Goal: Task Accomplishment & Management: Use online tool/utility

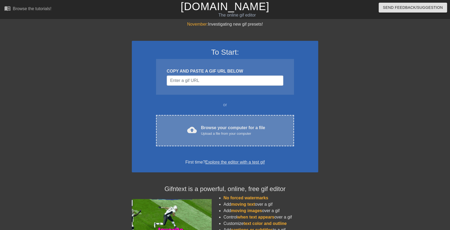
click at [221, 124] on div "cloud_upload Browse your computer for a file Upload a file from your computer C…" at bounding box center [225, 130] width 138 height 31
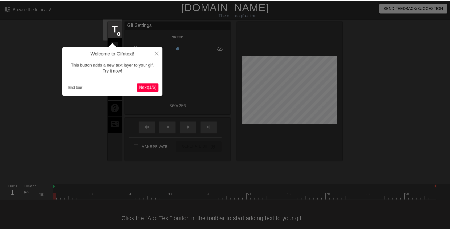
scroll to position [7, 0]
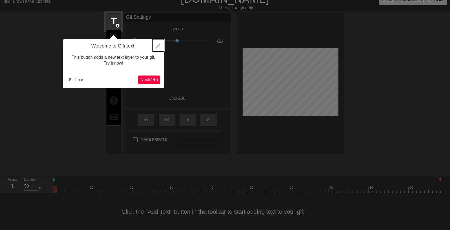
click at [158, 44] on icon "Close" at bounding box center [158, 46] width 4 height 4
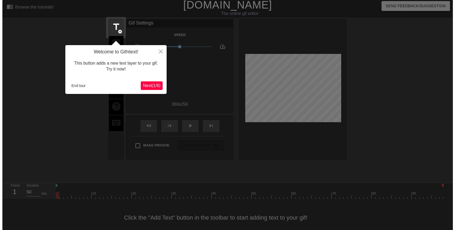
scroll to position [0, 0]
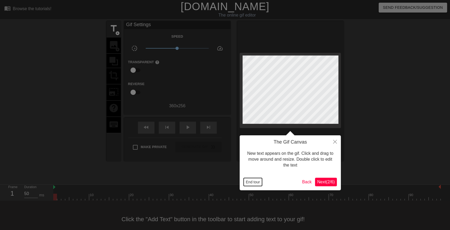
click at [254, 182] on button "End tour" at bounding box center [253, 182] width 18 height 8
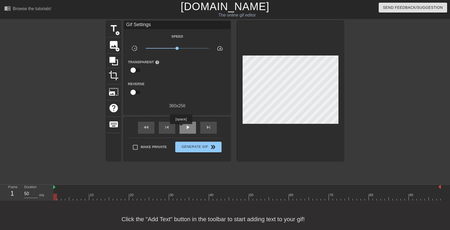
click at [181, 127] on div "play_arrow" at bounding box center [188, 128] width 17 height 12
click at [185, 125] on span "pause" at bounding box center [188, 127] width 6 height 6
drag, startPoint x: 79, startPoint y: 197, endPoint x: 85, endPoint y: 196, distance: 6.4
click at [85, 196] on div at bounding box center [87, 196] width 4 height 7
click at [115, 33] on span "title" at bounding box center [114, 28] width 10 height 10
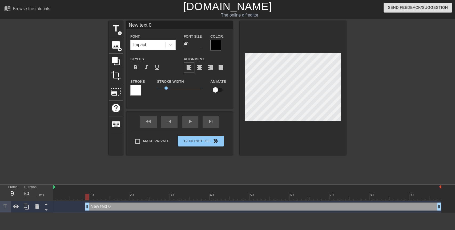
scroll to position [1, 1]
type input "T"
type textarea "T"
type input "Th"
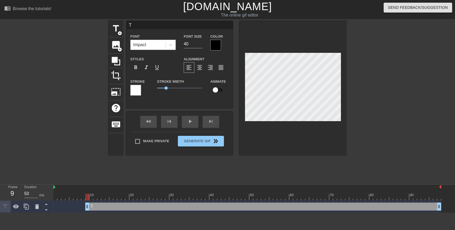
type textarea "Th"
type input "Thi"
type textarea "Thi"
type input "Th"
type textarea "Th"
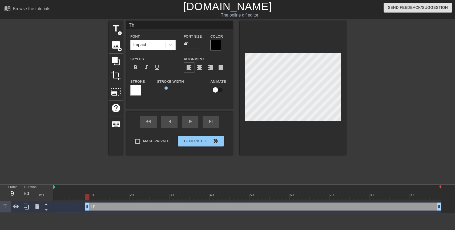
type input "T"
type textarea "T"
type input """
type textarea """
type input ""T"
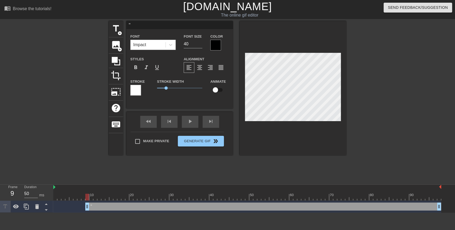
type textarea ""T"
type input ""Th"
type textarea ""Th"
type input ""Thi"
type textarea ""Thi"
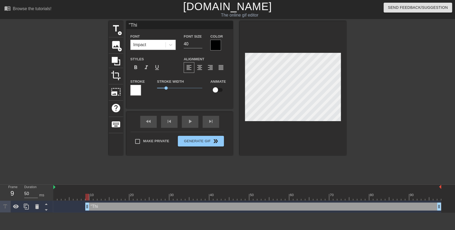
type input ""This"
type textarea ""This"
type input ""This"
type textarea ""This"
type input ""This i"
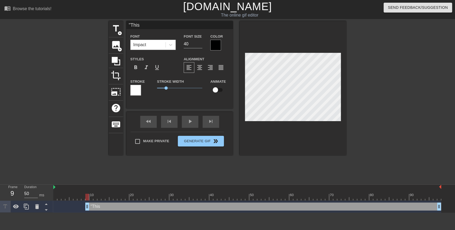
type textarea ""This i"
type input ""This is"
type textarea ""This is"
type input ""This is"
type textarea ""This is"
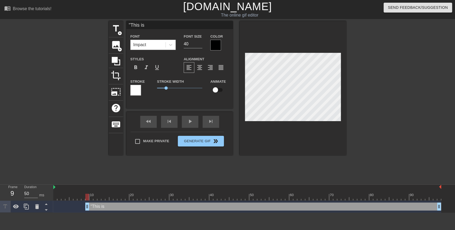
type input ""This is g"
type textarea ""This is g"
type input ""This is go"
type textarea ""This is go"
type input ""This is goi"
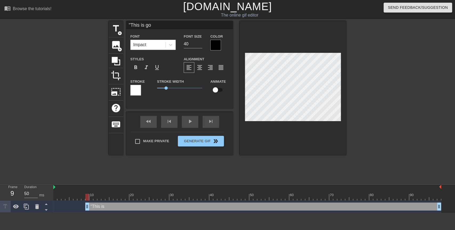
type textarea ""This is goi"
type input ""This is goin"
type textarea ""This is goin"
type input ""This is going"
type textarea ""This is going"
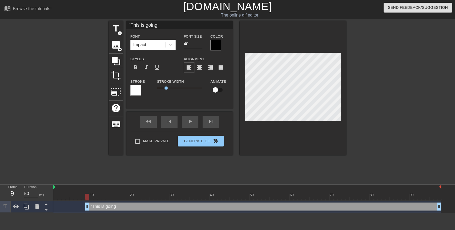
type input ""This is going"
type textarea ""This is going"
type input ""This is going t"
type textarea ""This is going t"
type input ""This is going to"
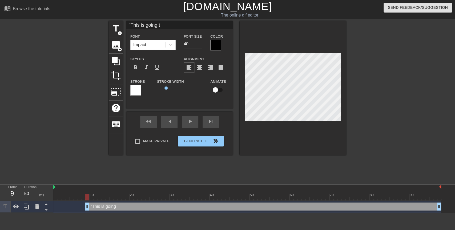
type textarea ""This is going to"
type input ""This is going to"
type textarea ""This is going to"
type input ""This is going to b"
type textarea ""This is going to b"
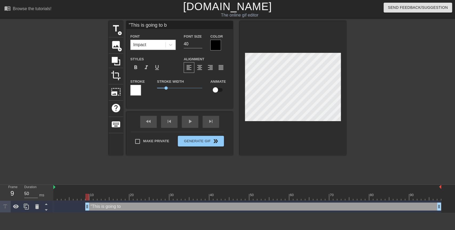
type input ""This is going to be"
type textarea ""This is going to be"
type input ""This is going to be"
type textarea ""This is going to be"
type input ""This is going to be e"
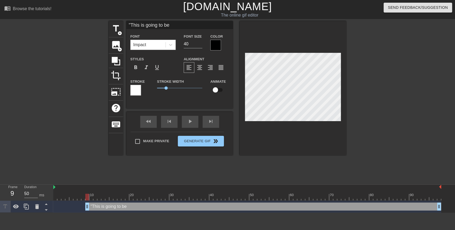
type textarea ""This is going to be e"
type input ""This is going to be ea"
type textarea ""This is going to be ea"
type input ""This is going to be eas"
type textarea ""This is going to be eas"
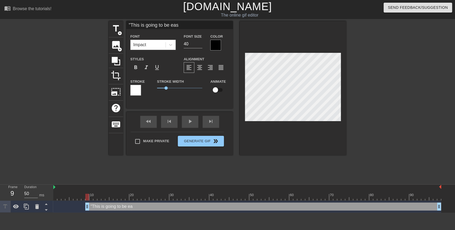
type input ""This is going to be easy"
type textarea ""This is going to be easy"
type input ""This is going to be eas"
type textarea ""This is going to be eas"
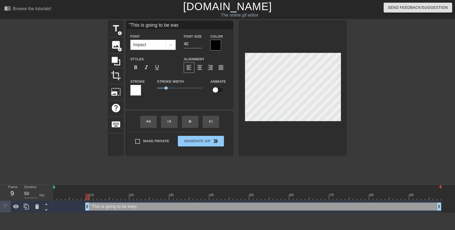
type input ""This is going to be ea"
type textarea ""This is going to be ea"
type input ""This is going to be e"
type textarea ""This is going to be e"
type input ""This is going to be"
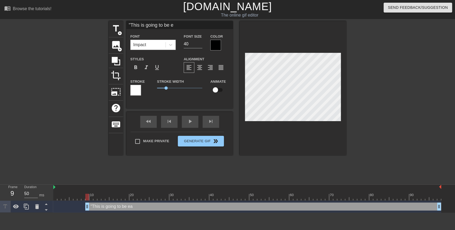
type textarea ""This is going to be"
type input ""This is going to be"
type textarea ""This is going to be"
type input ""This is going to b"
type textarea ""This is going to b"
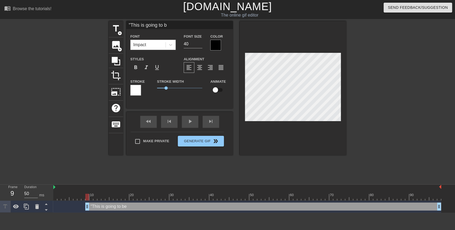
type input ""This is going to"
type textarea ""This is going to"
type input ""This is going to"
type textarea ""This is going to"
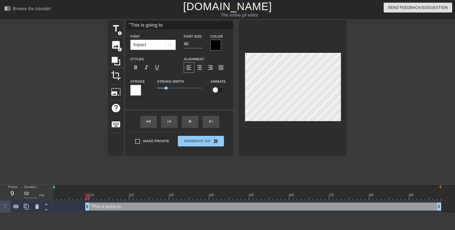
type input ""This is going t"
type textarea ""This is going t"
type input ""This is going"
type textarea ""This is going"
type input ""This is going"
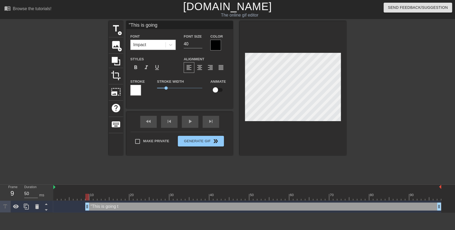
type textarea ""This is going"
type input ""This is going"
type textarea ""This is going"
type input ""This is goingt"
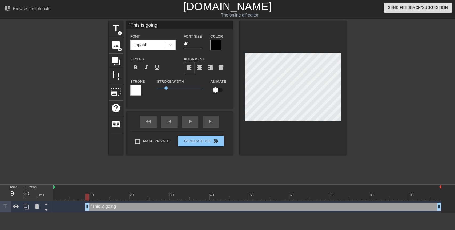
type textarea ""This is going t"
type input ""This is goingto"
type textarea ""This is going to"
type input ""This is goingto"
type textarea ""This is going to"
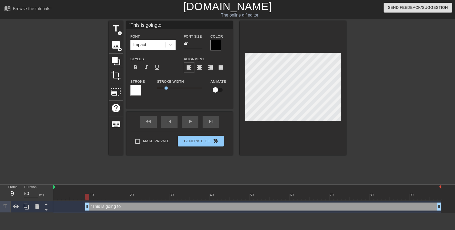
type input ""This is goingto b"
type textarea ""This is going to b"
type input ""This is goingto be"
type textarea ""This is going to be"
type input ""This is goingto be"
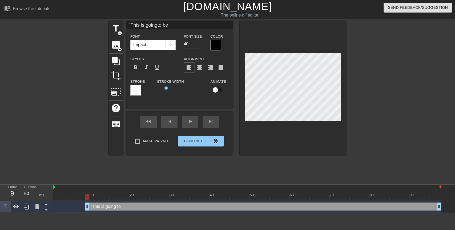
type textarea ""This is going to be"
type input ""This is goingto be e"
type textarea ""This is going to be e"
type input ""This is goingto be ea"
type textarea ""This is going to be ea"
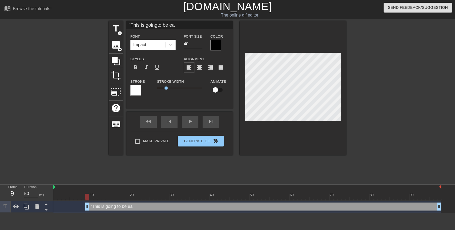
type input ""This is goingto be eas"
type textarea ""This is going to be eas"
type input ""This is goingto be easy"
type textarea ""This is going to be easy"
type input ""This is goingto be easy"
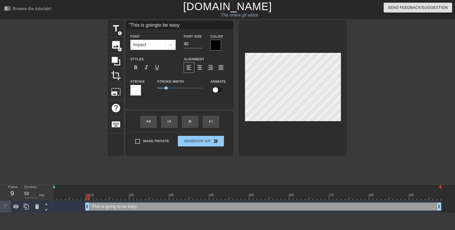
type textarea ""This is going to be easy"
type input ""This is goingto be easy"
type textarea ""This is going to be easy"
type input ""This is goingto be easy!"
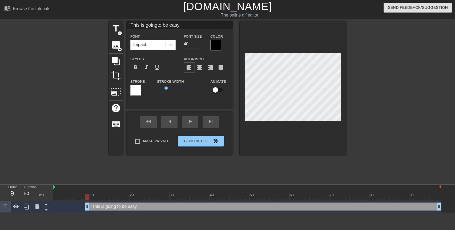
type textarea ""This is going to be easy!"
type input ""This is goingto be easy!""
type textarea ""This is going to be easy!""
click at [202, 67] on span "format_align_center" at bounding box center [199, 67] width 6 height 6
drag, startPoint x: 87, startPoint y: 195, endPoint x: 110, endPoint y: 196, distance: 22.7
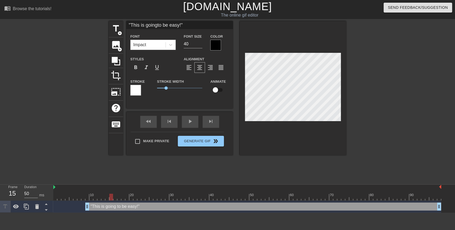
click at [110, 196] on div at bounding box center [111, 196] width 4 height 7
click at [111, 195] on div at bounding box center [111, 196] width 4 height 7
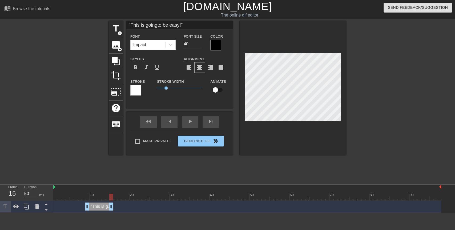
drag, startPoint x: 440, startPoint y: 206, endPoint x: 111, endPoint y: 206, distance: 328.6
drag, startPoint x: 112, startPoint y: 195, endPoint x: 60, endPoint y: 194, distance: 52.2
click at [69, 194] on div at bounding box center [71, 196] width 4 height 7
click at [190, 117] on div ""This is goingto be easy!" Font Impact Font Size 40 Color Styles format_bold fo…" at bounding box center [179, 88] width 107 height 134
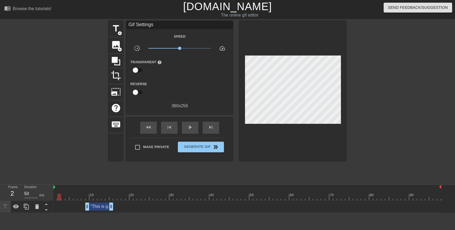
click at [191, 120] on div "fast_rewind skip_previous play_arrow skip_next" at bounding box center [179, 128] width 87 height 20
click at [191, 123] on div "play_arrow" at bounding box center [190, 128] width 17 height 12
click at [191, 123] on div "pause" at bounding box center [190, 128] width 17 height 12
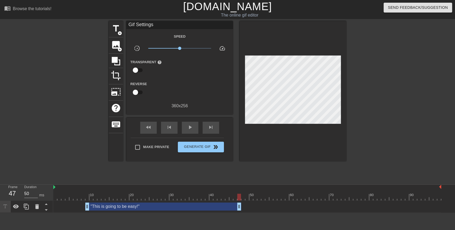
drag, startPoint x: 112, startPoint y: 205, endPoint x: 241, endPoint y: 195, distance: 129.9
click at [241, 195] on div "10 20 30 40 50 60 70 80 90 "This is going to be easy!" drag_handle drag_handle" at bounding box center [254, 198] width 402 height 28
click at [242, 195] on div at bounding box center [243, 196] width 4 height 7
click at [119, 31] on span "add_circle" at bounding box center [120, 33] width 5 height 5
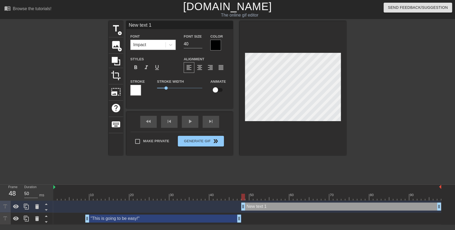
scroll to position [1, 2]
type input "*"
type textarea "*"
type input "*O"
type textarea "*O"
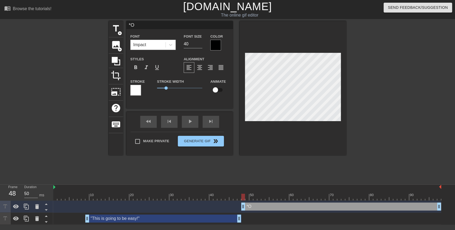
type input "*Op"
type textarea "*Op"
type input "*Ope"
type textarea "*Ope"
type input "*Open"
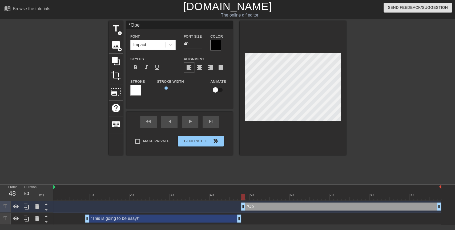
type textarea "*Open"
type input "*Opens"
type textarea "*Opens"
type input "*Opens"
type textarea "*Opens"
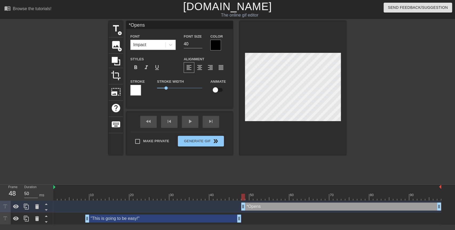
type input "*Opens t"
type textarea "*Opens t"
type input "*Opens te"
type textarea "*Opens te"
type input "*Opens tes"
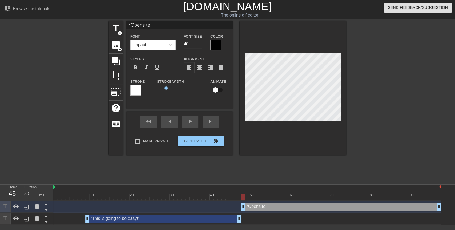
type textarea "*Opens tes"
type input "*Opens test"
type textarea "*Opens test"
type input "*Opens test*"
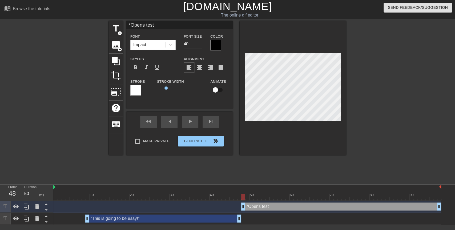
type textarea "*Opens test*"
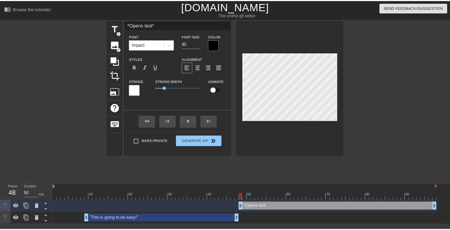
scroll to position [1, 2]
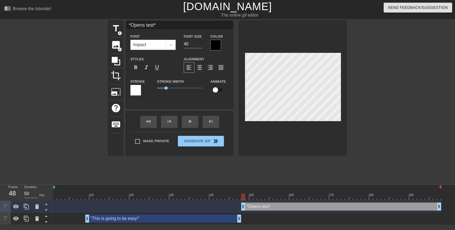
type input "*Opens est*"
type textarea "*Opens est*"
type input "*Opens Test*"
type textarea "*Opens Test*"
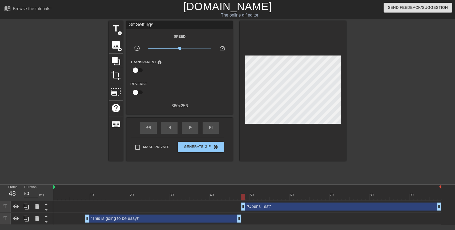
click at [358, 61] on div at bounding box center [393, 101] width 80 height 160
drag, startPoint x: 244, startPoint y: 196, endPoint x: 110, endPoint y: 195, distance: 134.3
click at [110, 195] on div at bounding box center [111, 196] width 4 height 7
drag, startPoint x: 111, startPoint y: 197, endPoint x: 37, endPoint y: 199, distance: 73.6
click at [37, 199] on div "Frame 1 Duration 50 ms 10 20 30 40 50 60 70 80 90 *Opens Test* drag_handle drag…" at bounding box center [227, 204] width 455 height 40
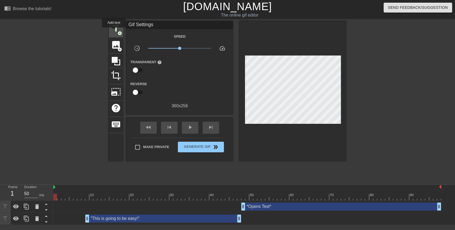
click at [114, 31] on span "title" at bounding box center [116, 28] width 10 height 10
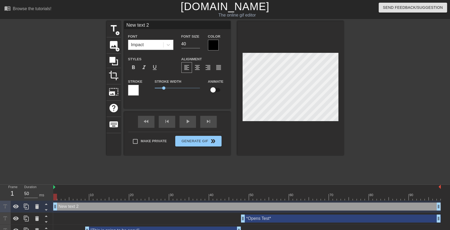
scroll to position [1, 1]
type input "M"
type textarea "M"
type input "Mr"
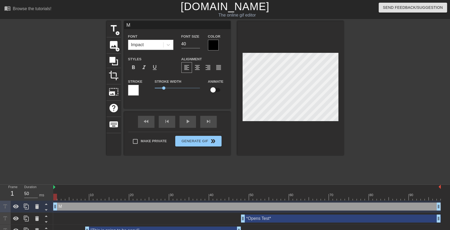
type textarea "Mr"
type input "Mr."
type textarea "Mr."
type input "Mr."
type textarea "Mr."
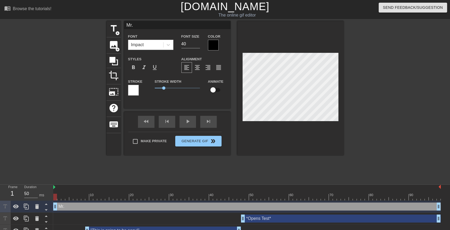
type input "Mr. S"
type textarea "Mr. S"
type input "Mr. St"
type textarea "Mr. St"
type input "Mr. Sta"
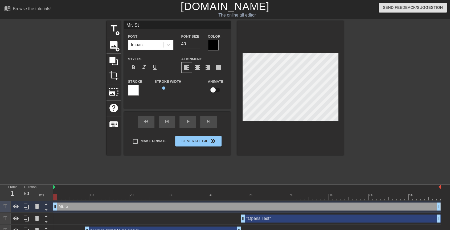
type textarea "Mr. Sta"
type input "Mr. Stal"
type textarea "Mr. Stal"
type input "Mr. Stall"
type textarea "Mr. Stall"
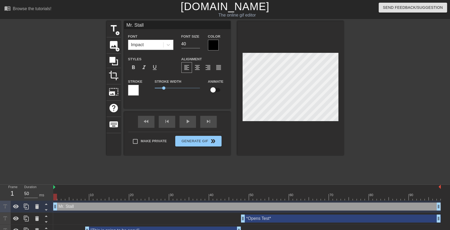
type input "Mr. Stalli"
type textarea "Mr. Stalli"
type input "Mr. Stallin"
type textarea "Mr. Stallin"
type input "Mr. Stalling"
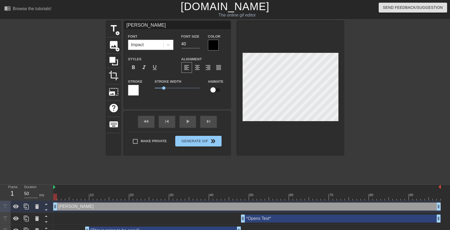
type textarea "Mr. Stalling"
type input "Mr. Stallin"
type textarea "Mr. Stallin"
type input "Mr. Stalli"
type textarea "Mr. Stalli"
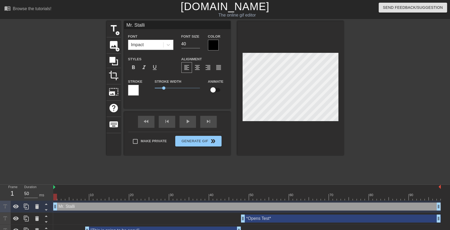
type input "Mr. Stall"
type textarea "Mr. Stall"
type input "Mr. Stal"
type textarea "Mr. Stal"
type input "Mr. Sta"
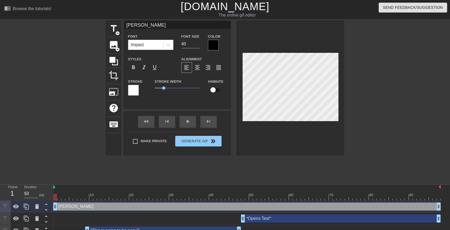
type textarea "Mr. Sta"
type input "Mr. St"
type textarea "Mr. St"
type input "Mr. S"
type textarea "Mr. S"
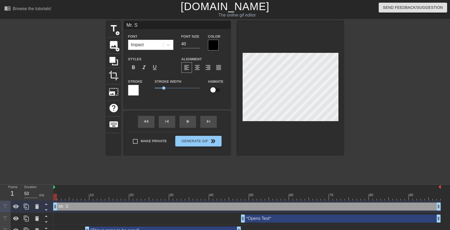
type input "Mr."
type textarea "Mr."
type input "Mr."
type textarea "Mr."
type input "Mr"
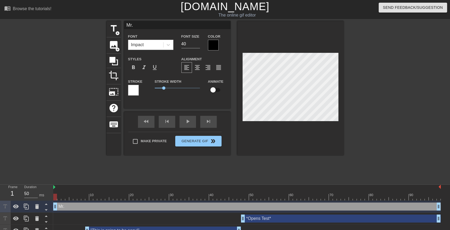
type textarea "Mr"
type input "M"
type textarea "M"
type input "S"
type textarea "S"
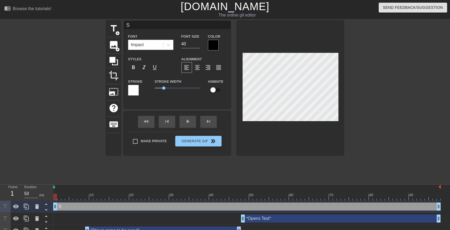
type input "St"
type textarea "St"
type input "Stu"
type textarea "Stu"
type input "Stud"
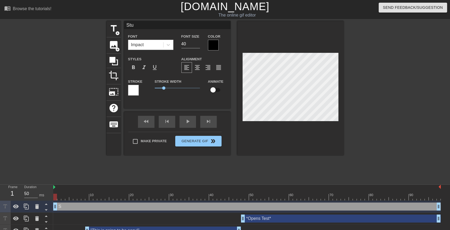
type textarea "Stud"
type input "Stude"
type textarea "Stude"
click at [359, 95] on div at bounding box center [390, 101] width 80 height 160
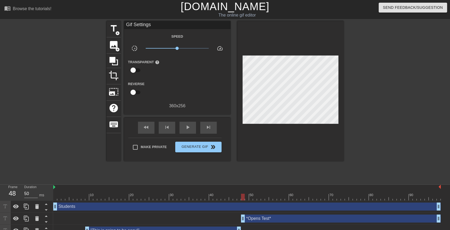
drag, startPoint x: 54, startPoint y: 196, endPoint x: 242, endPoint y: 196, distance: 188.1
click at [242, 196] on div at bounding box center [243, 196] width 4 height 7
click at [247, 204] on div "Students drag_handle drag_handle" at bounding box center [247, 206] width 388 height 8
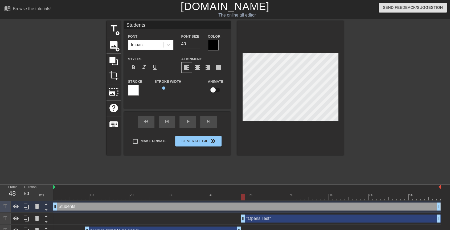
click at [217, 92] on input "checkbox" at bounding box center [213, 90] width 30 height 10
drag, startPoint x: 243, startPoint y: 195, endPoint x: 25, endPoint y: 183, distance: 218.3
click at [25, 183] on div "menu_book Browse the tutorials! Gifntext.com The online gif editor Send Feedbac…" at bounding box center [225, 118] width 450 height 236
click at [42, 127] on div at bounding box center [60, 101] width 80 height 160
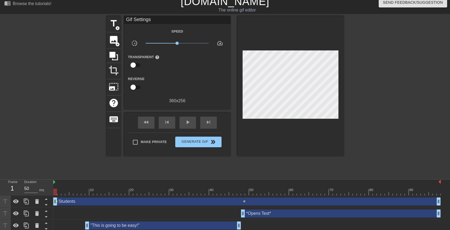
scroll to position [7, 0]
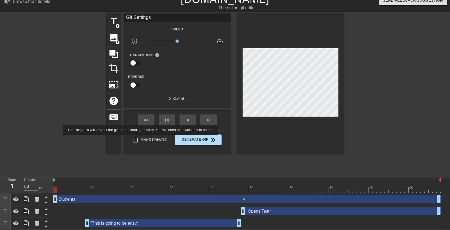
drag, startPoint x: 142, startPoint y: 138, endPoint x: 179, endPoint y: 138, distance: 37.0
click at [142, 138] on span "Make Private" at bounding box center [154, 139] width 26 height 5
click at [141, 138] on input "Make Private" at bounding box center [135, 139] width 11 height 11
click at [206, 138] on span "Generate Gif double_arrow" at bounding box center [198, 139] width 42 height 6
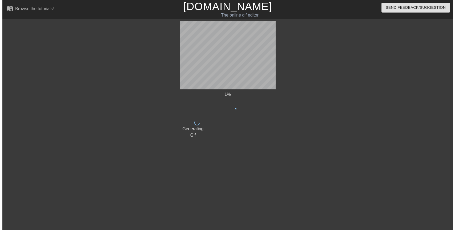
scroll to position [0, 0]
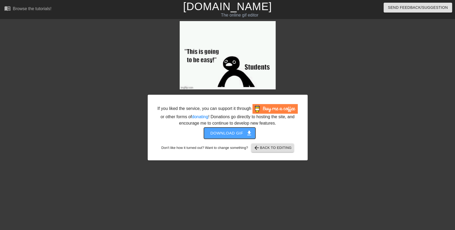
click at [249, 131] on span "get_app" at bounding box center [249, 133] width 6 height 6
